Goal: Find specific page/section: Find specific page/section

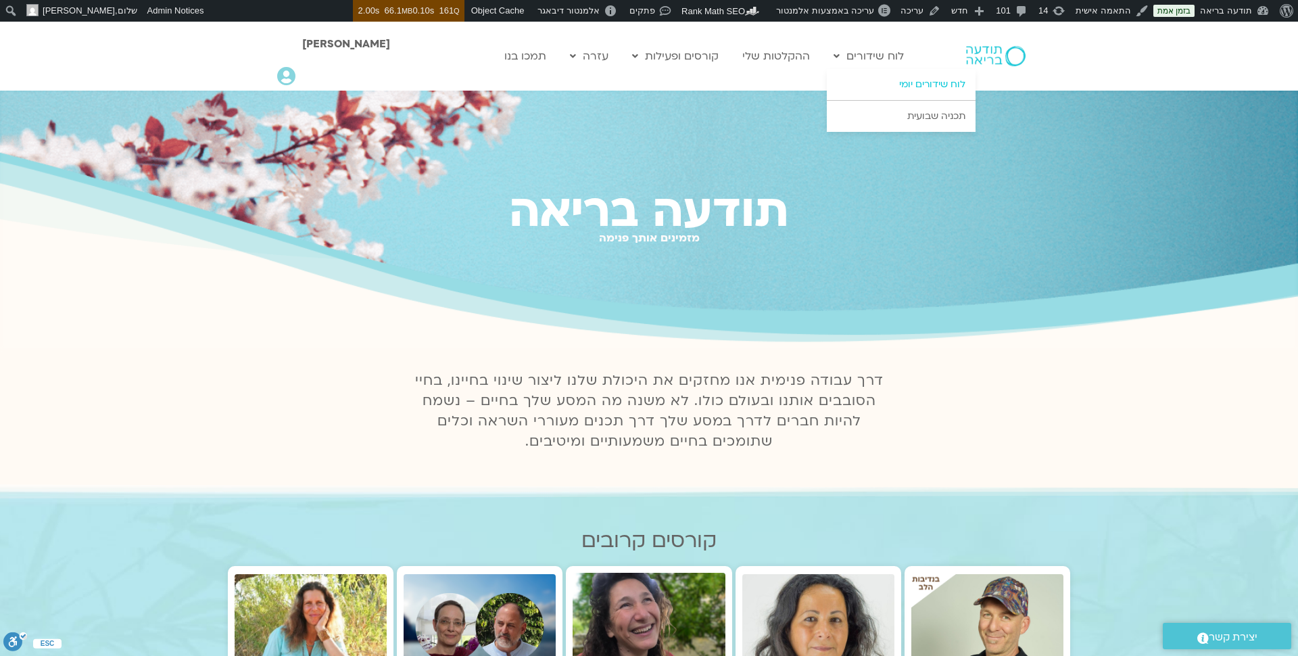
click at [896, 82] on link "לוח שידורים יומי" at bounding box center [901, 84] width 149 height 31
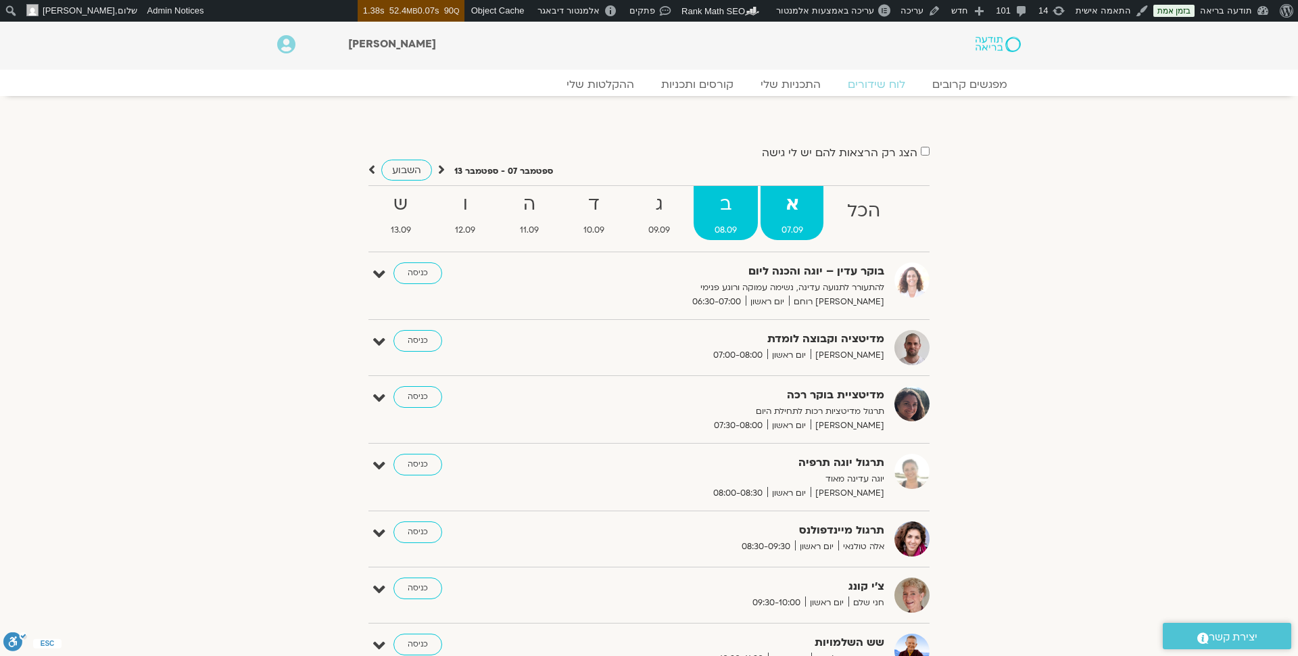
click at [728, 216] on strong "ב" at bounding box center [726, 204] width 64 height 30
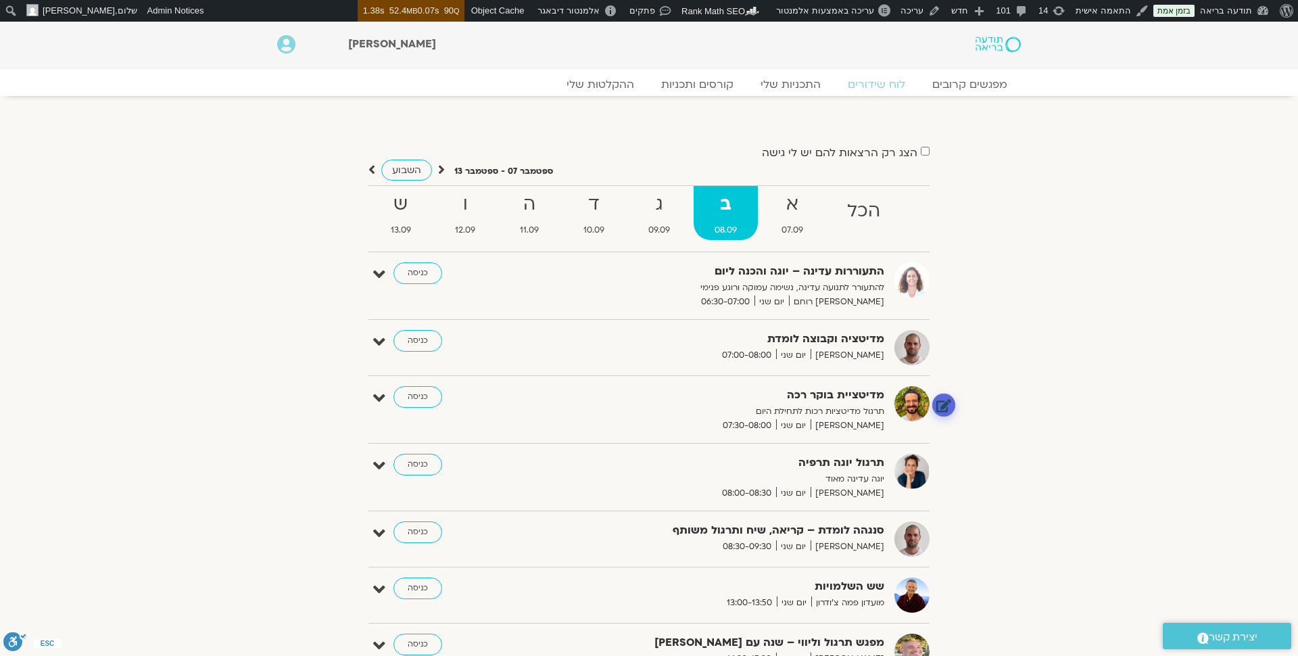
click at [943, 410] on link at bounding box center [944, 405] width 24 height 24
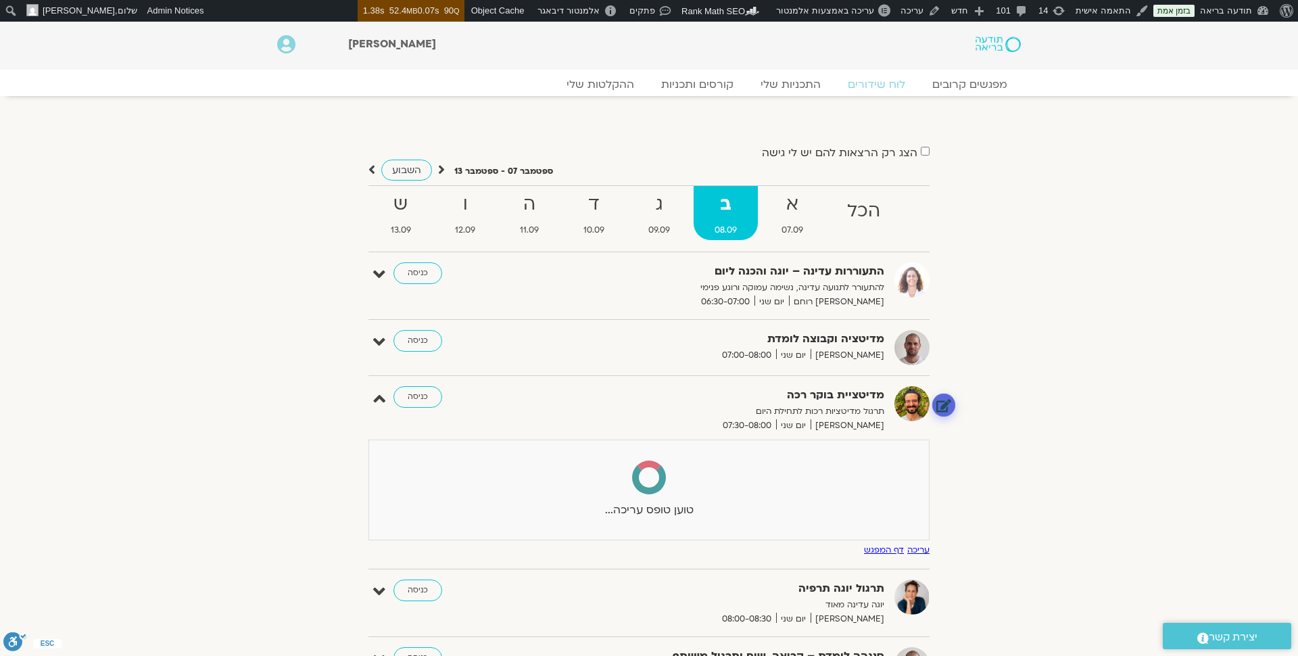
select select
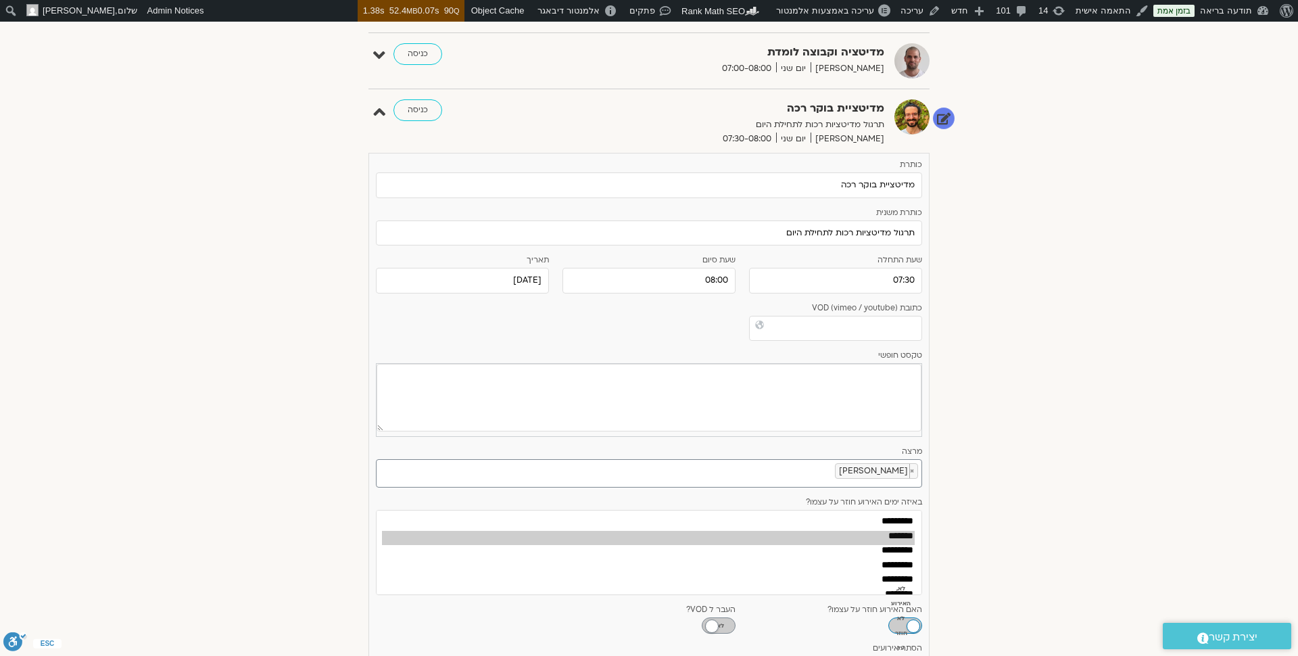
scroll to position [299, 0]
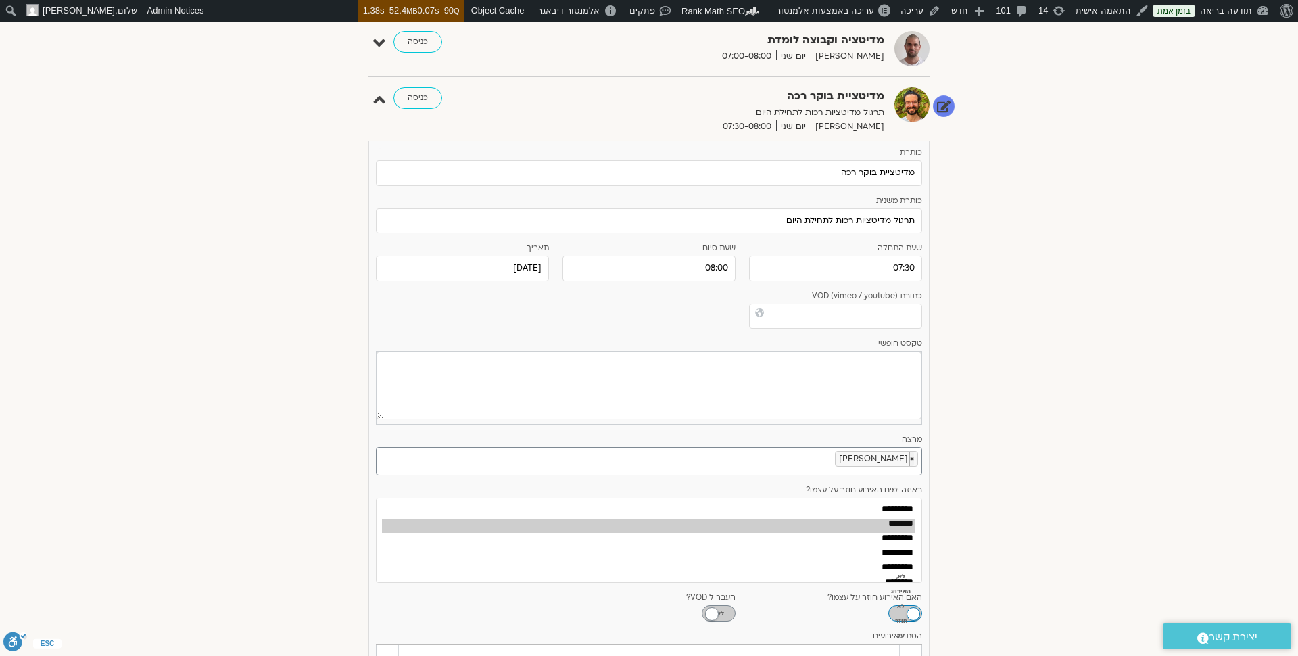
click at [914, 456] on span "×" at bounding box center [911, 459] width 5 height 14
select select "******"
select select
type input "[PERSON_NAME]"
type input "ג'יוואן ארי בוסתןנועם"
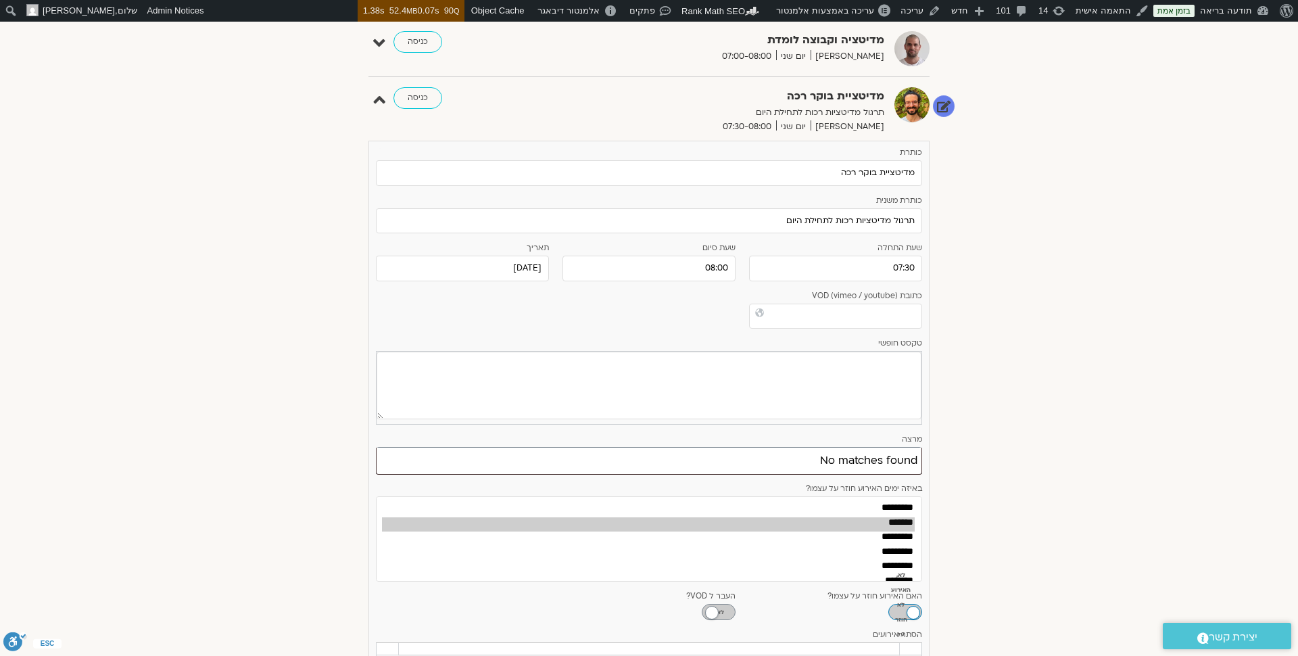
drag, startPoint x: 813, startPoint y: 458, endPoint x: 912, endPoint y: 460, distance: 99.4
click at [912, 460] on li "No matches found" at bounding box center [650, 461] width 546 height 26
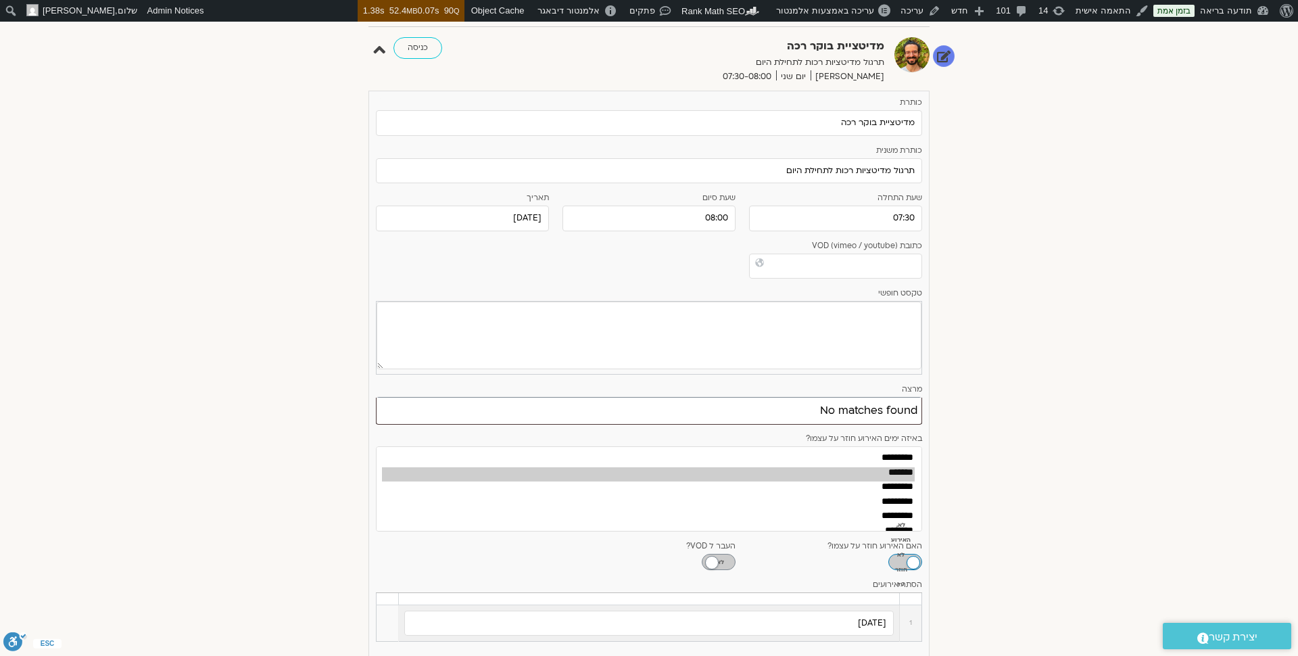
scroll to position [339, 0]
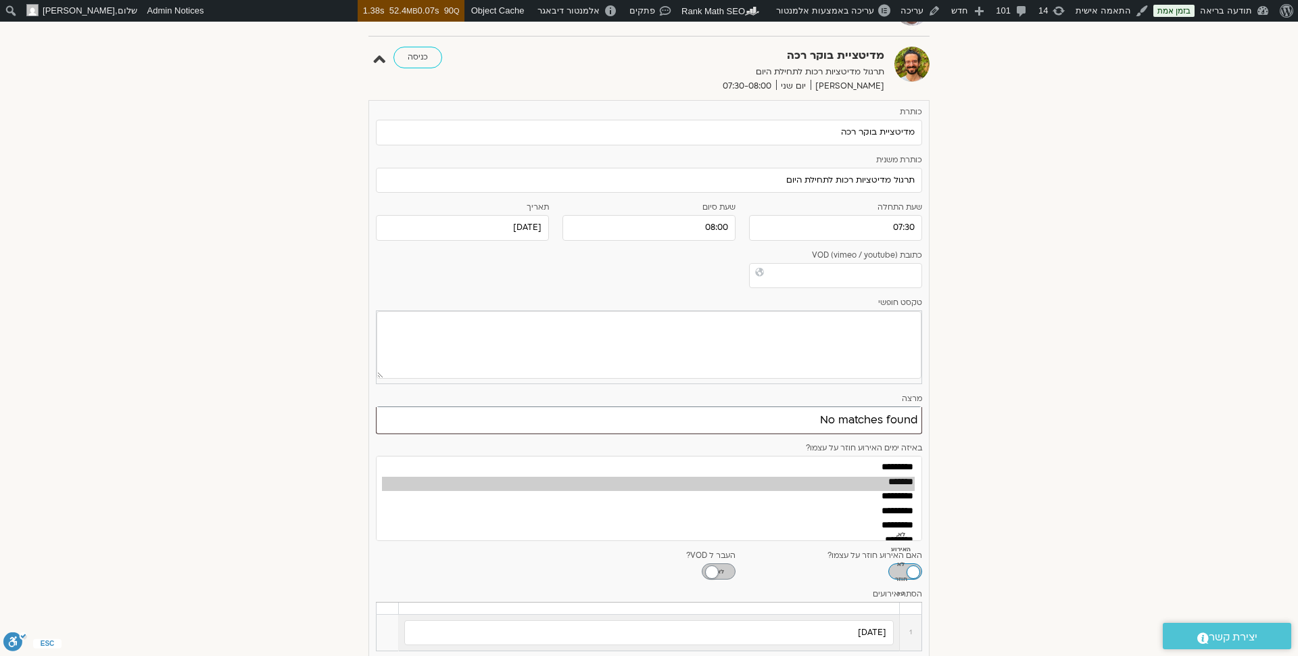
click at [867, 422] on li "No matches found" at bounding box center [650, 420] width 546 height 26
click at [819, 415] on li "No matches found" at bounding box center [650, 420] width 546 height 26
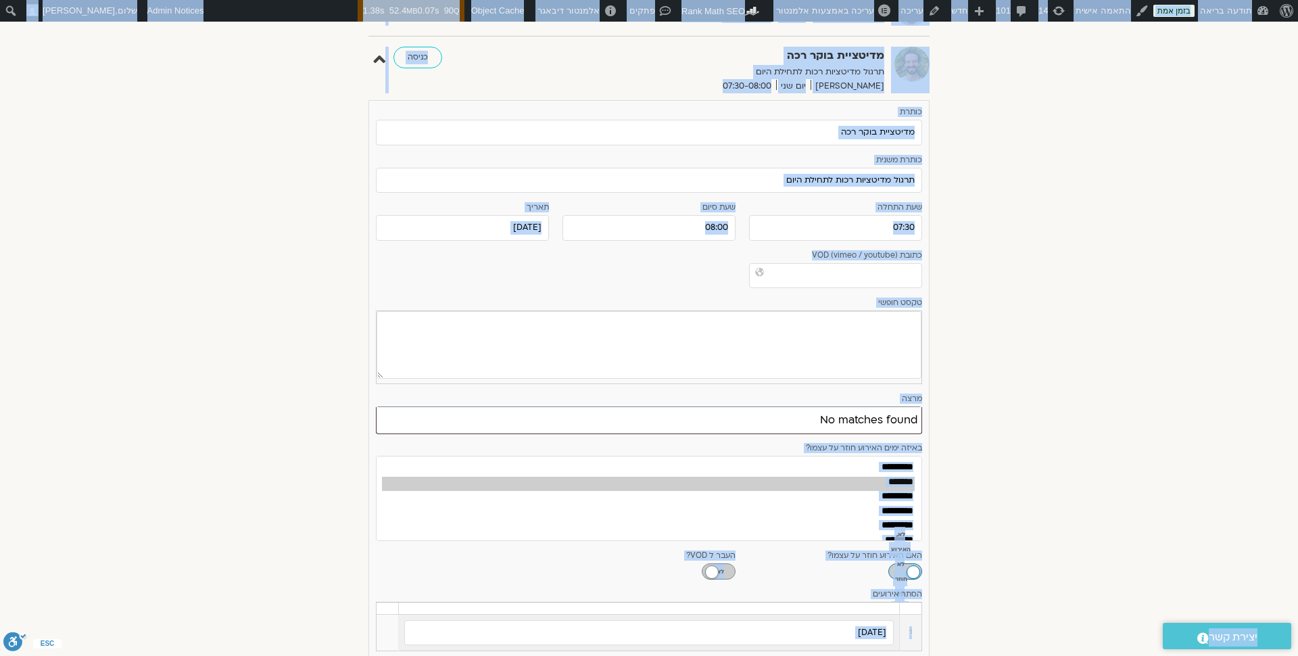
click at [819, 415] on li "No matches found" at bounding box center [650, 420] width 546 height 26
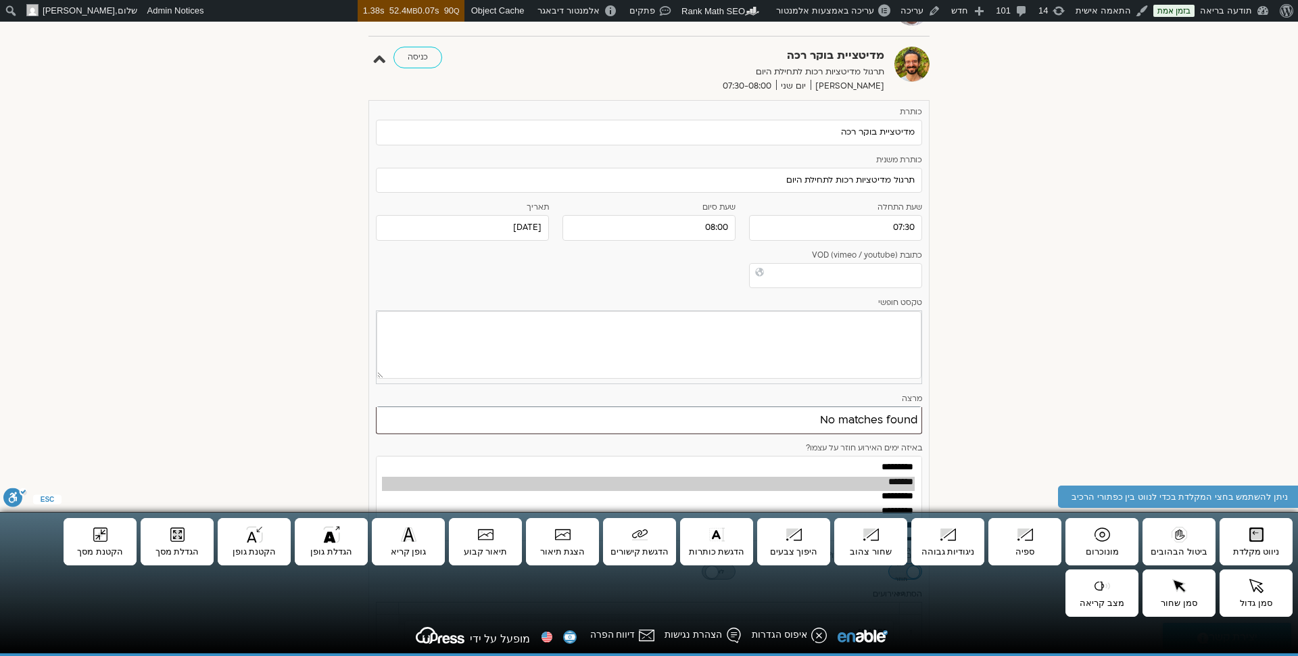
click at [947, 433] on div "הצג רק הרצאות להם יש לי גישה ספטמבר 07 - ספטמבר 13 השבוע להציג אירועים שפתוחים …" at bounding box center [648, 607] width 757 height 1606
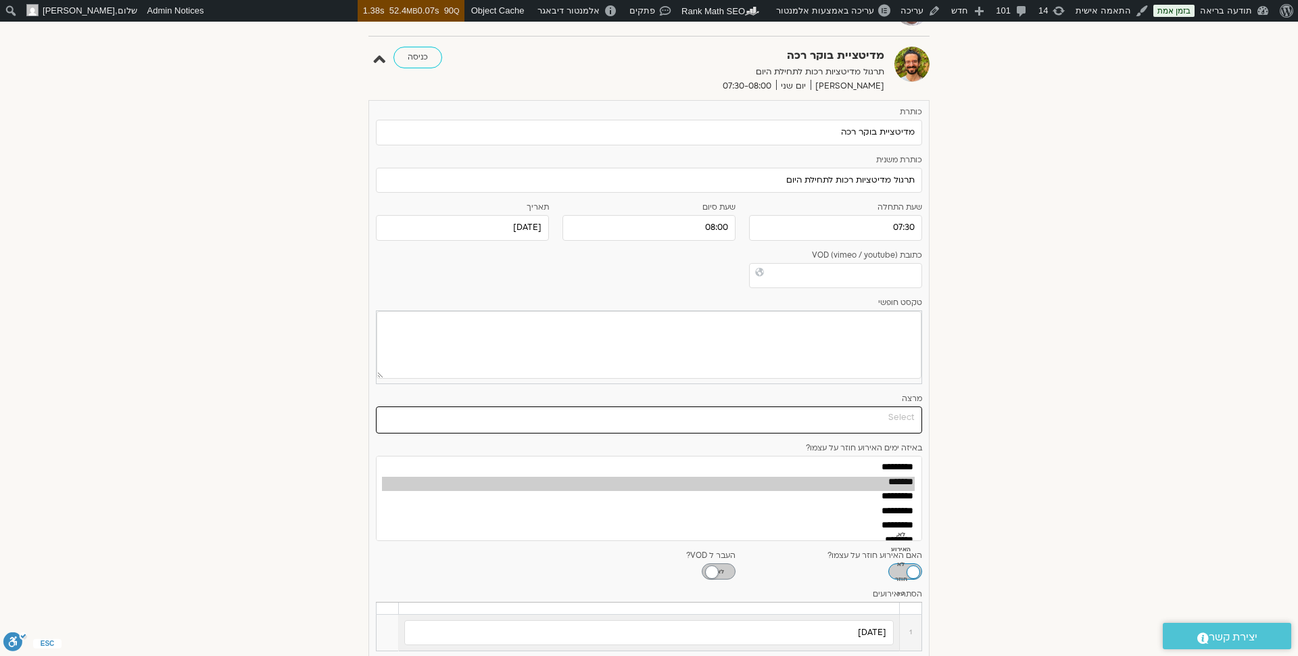
click at [898, 418] on input "search" at bounding box center [647, 418] width 535 height 14
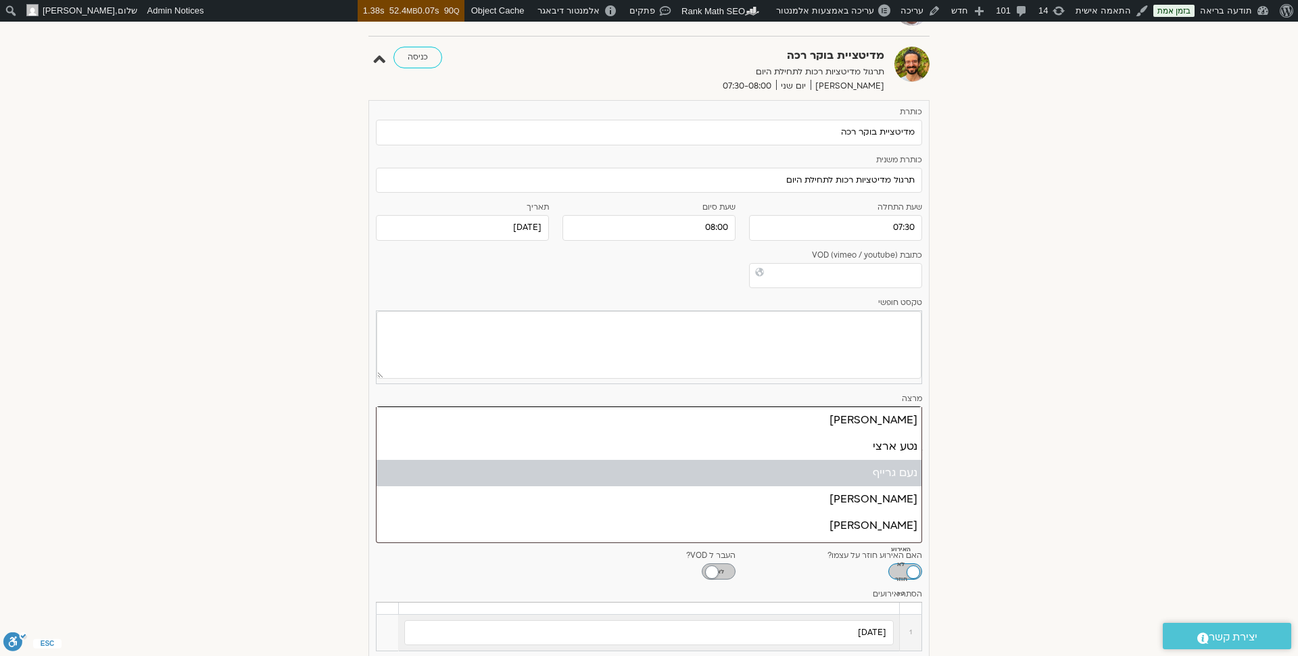
type input "נ"
select select "******"
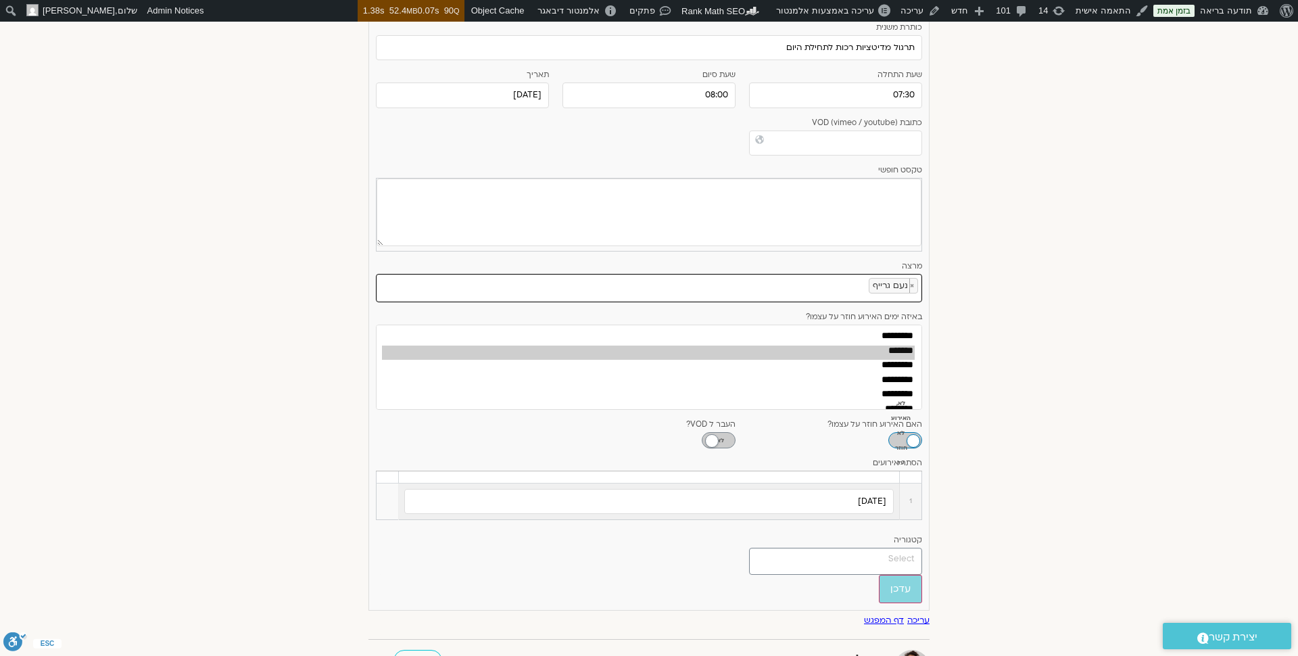
scroll to position [489, 0]
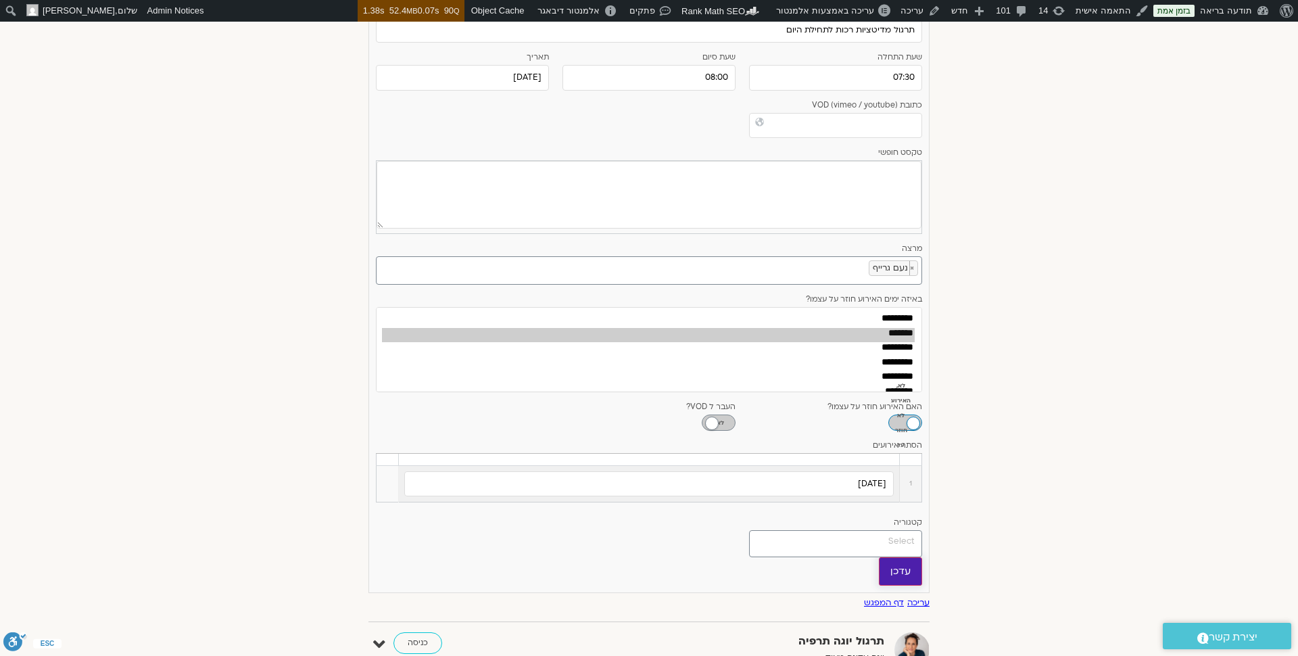
click at [907, 559] on input "עדכן" at bounding box center [900, 571] width 43 height 28
type input "עדכן"
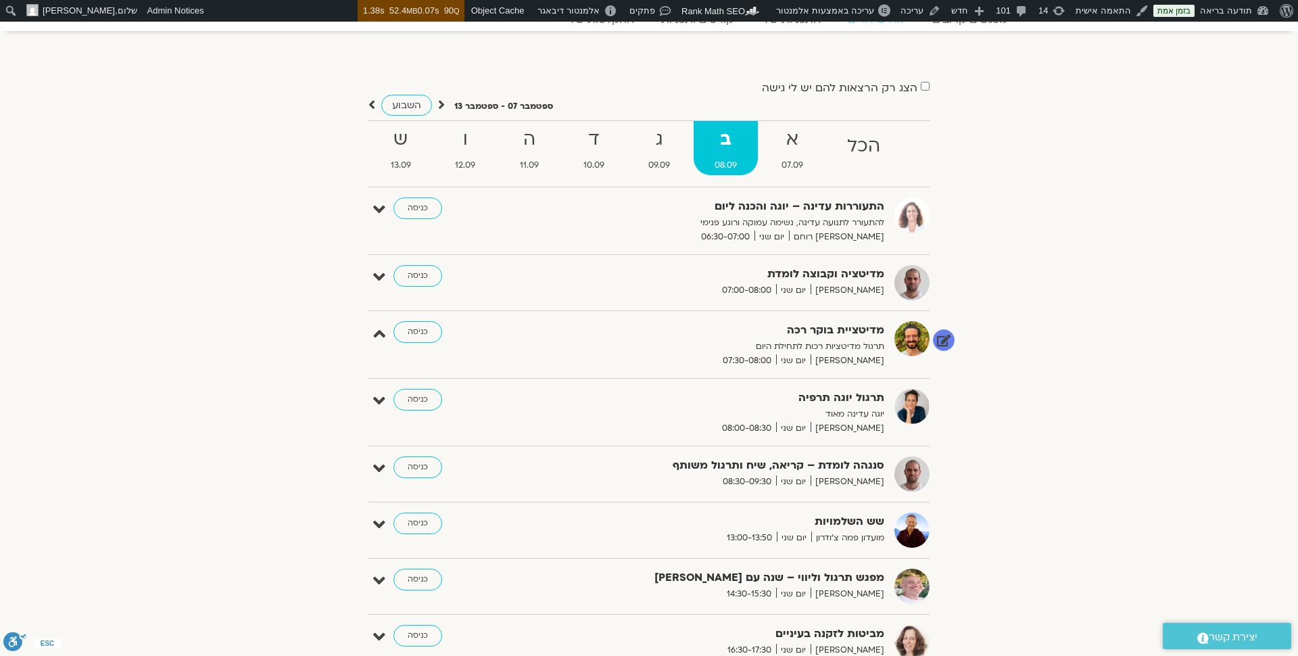
scroll to position [0, 0]
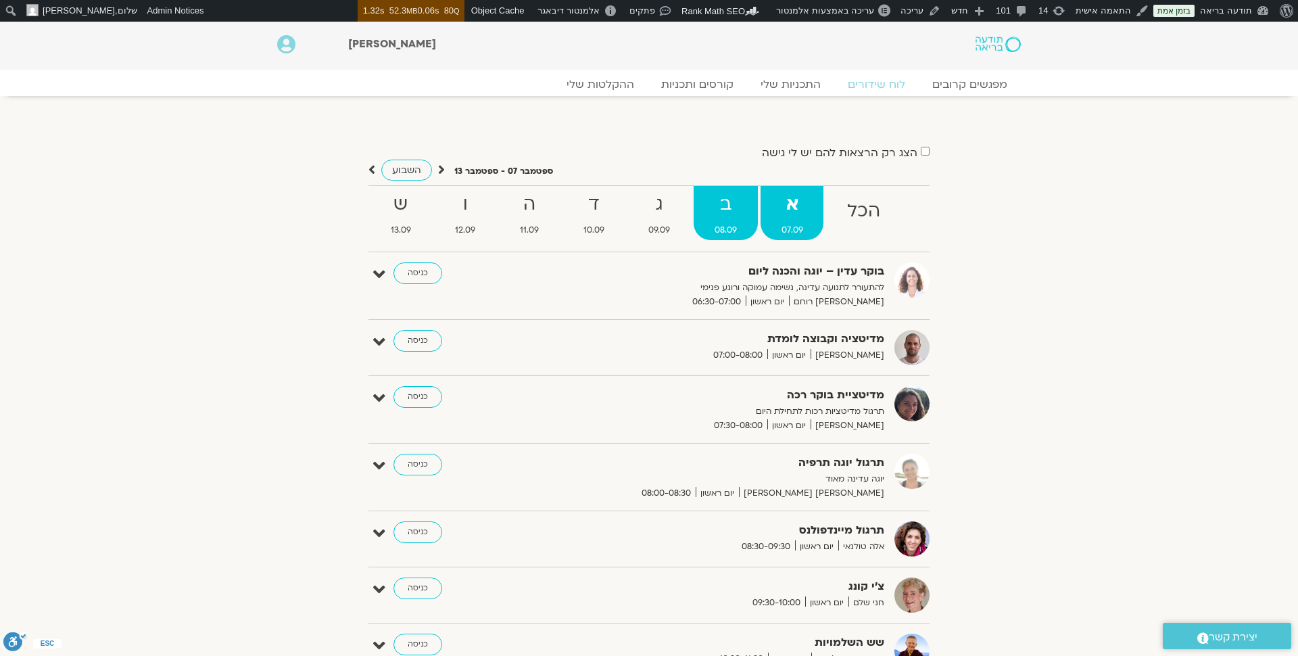
click at [725, 210] on strong "ב" at bounding box center [726, 204] width 64 height 30
